Goal: Task Accomplishment & Management: Use online tool/utility

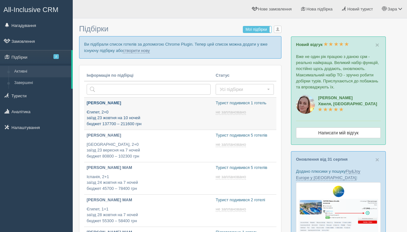
type input "2025-09-04 13:55"
click at [155, 47] on p "Ви підібрали список готелів за допомогою Chrome Plugin. Тепер цей список можна …" at bounding box center [180, 47] width 203 height 22
click at [150, 49] on link "створити нову" at bounding box center [136, 50] width 27 height 5
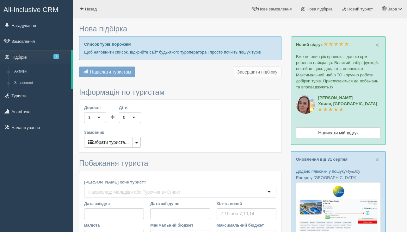
type input "10"
type input "126600"
type input "187100"
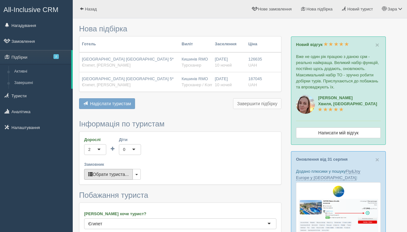
click at [118, 171] on button "Обрати туриста..." at bounding box center [108, 174] width 49 height 11
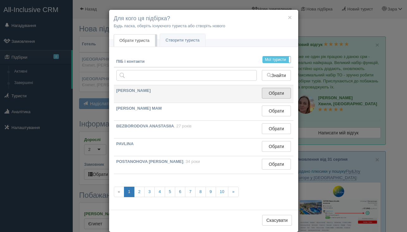
click at [280, 95] on button "Обрати" at bounding box center [276, 93] width 29 height 11
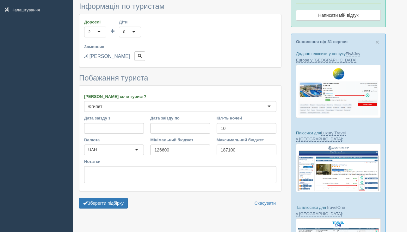
scroll to position [122, 0]
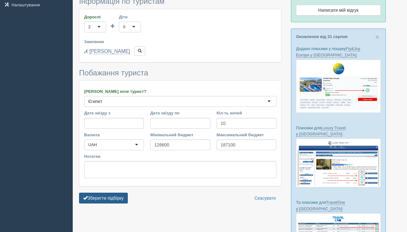
click at [102, 202] on button "Зберегти підбірку" at bounding box center [103, 197] width 49 height 11
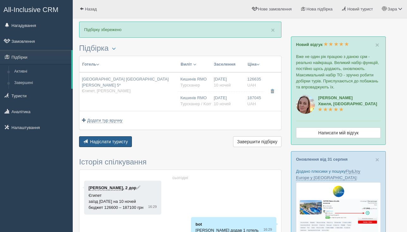
click at [108, 142] on span "Надіслати туристу" at bounding box center [109, 141] width 38 height 5
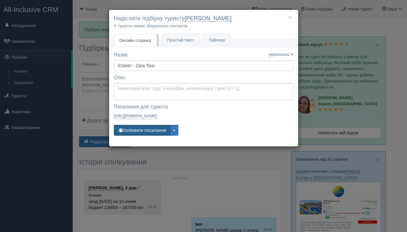
click at [144, 133] on button "Копіювати посилання" at bounding box center [142, 130] width 57 height 11
click at [289, 15] on button "×" at bounding box center [290, 17] width 4 height 7
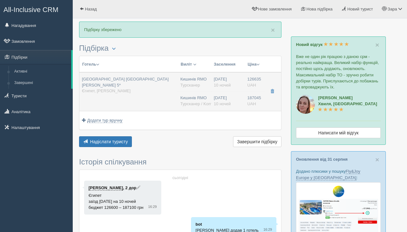
click at [149, 96] on td "[GEOGRAPHIC_DATA] [GEOGRAPHIC_DATA][PERSON_NAME] 5* [GEOGRAPHIC_DATA], [PERSON_…" at bounding box center [128, 91] width 98 height 39
type input "[GEOGRAPHIC_DATA] [GEOGRAPHIC_DATA][PERSON_NAME] 5*"
type input "Єгипет"
type input "Шарм [PERSON_NAME]"
type input "126635.00"
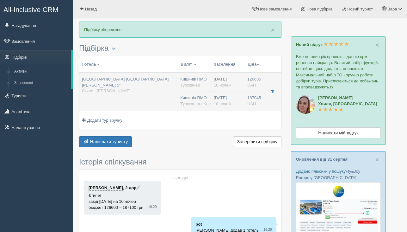
type input "Кишинів RMO"
type input "Шарм-еш-Шейх SSH"
type input "09:00"
type input "12:30"
type input "FlyOne S.R.L."
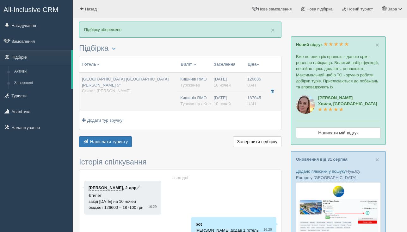
type input "13:30"
type input "16:50"
type input "10"
type input "Standard Room Garden View"
type input "AI"
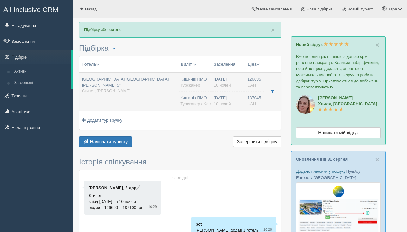
type input "Турсканер"
type input "187045.00"
type input "Кишинів RMO"
type input "Шарм-еш-Шейх SSH"
type input "09:00"
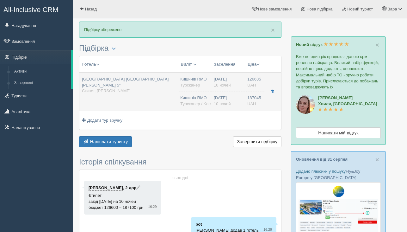
type input "12:30"
type input "Fly One"
type input "13:30"
type input "16:50"
type input "10"
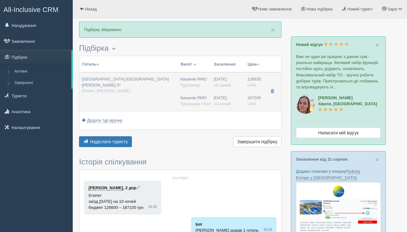
type input "Standard Room Garden View"
type input "AI"
type input "Турсканер / Kompas"
type input "[URL][DOMAIN_NAME]"
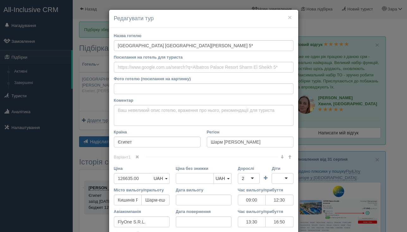
click at [181, 180] on input "Ціна без знижки" at bounding box center [195, 178] width 38 height 11
click at [191, 179] on input "125500" at bounding box center [195, 178] width 38 height 11
type input "125500"
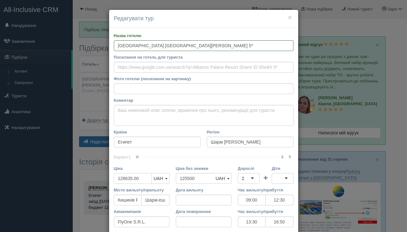
click at [145, 178] on input "126635.00" at bounding box center [133, 178] width 38 height 11
paste input "55"
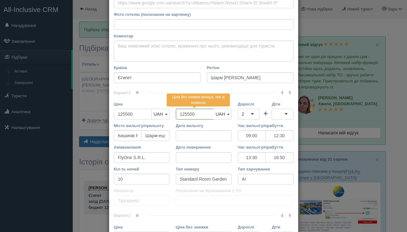
scroll to position [128, 0]
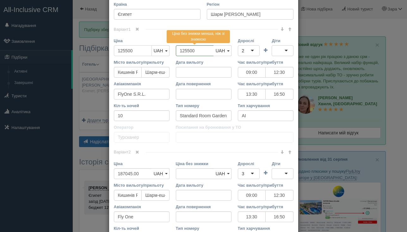
type input "125500"
click at [125, 172] on input "187045.00" at bounding box center [133, 173] width 38 height 11
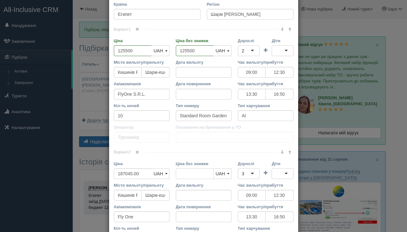
click at [183, 175] on input "Ціна без знижки" at bounding box center [195, 173] width 38 height 11
click at [188, 174] on input "186500" at bounding box center [195, 173] width 38 height 11
type input "186500"
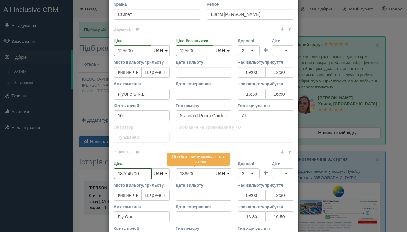
click at [136, 174] on input "187045.00" at bounding box center [133, 173] width 38 height 11
paste input "65"
type input "186500"
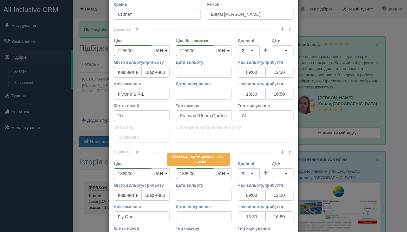
click at [154, 160] on div "Варіант 2 Ціна 186500 UAH USD EUR UAH UAH USD EUR" at bounding box center [204, 210] width 180 height 116
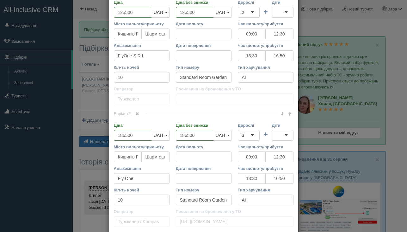
scroll to position [204, 0]
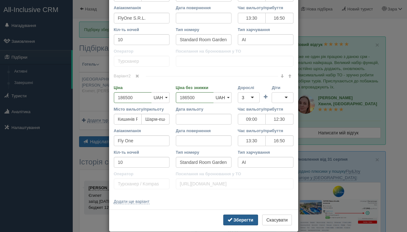
click at [243, 219] on b "Зберегти" at bounding box center [244, 219] width 20 height 5
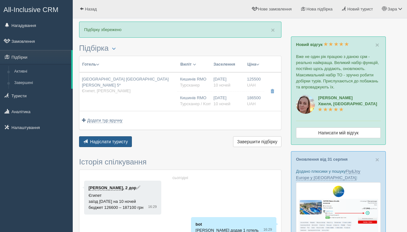
click at [104, 140] on span "Надіслати туристу" at bounding box center [109, 141] width 38 height 5
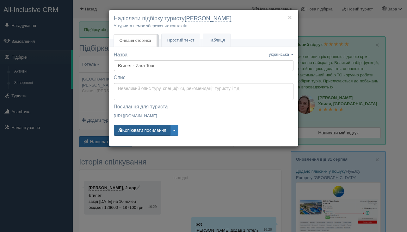
click at [136, 130] on button "Копіювати посилання" at bounding box center [142, 130] width 57 height 11
